Goal: Navigation & Orientation: Find specific page/section

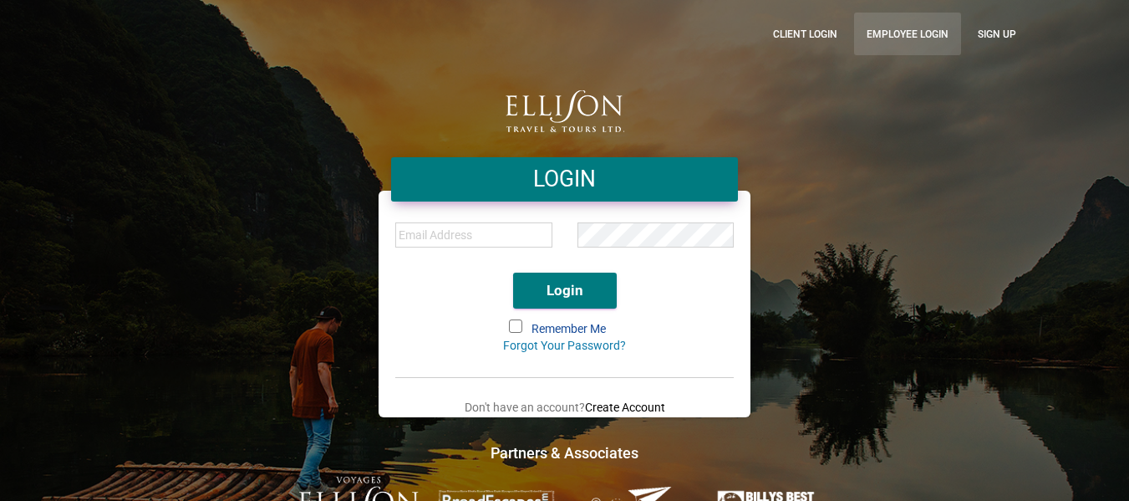
click at [884, 20] on link "Employee Login" at bounding box center [907, 34] width 107 height 43
